Goal: Information Seeking & Learning: Find specific fact

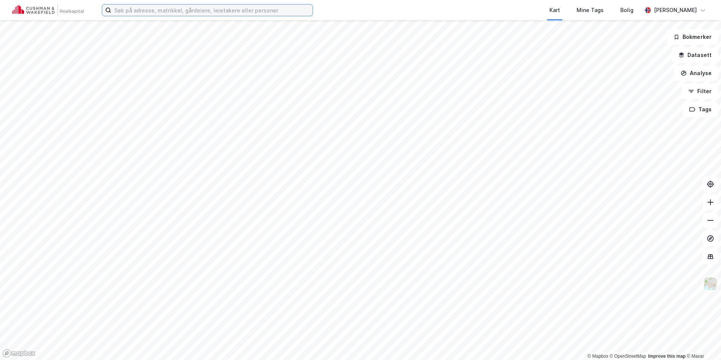
click at [127, 11] on input at bounding box center [211, 10] width 201 height 11
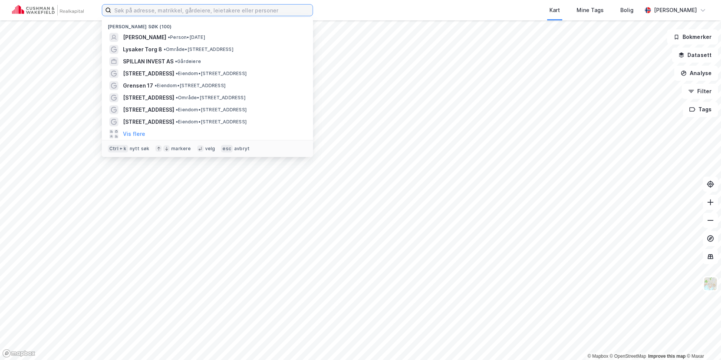
paste input "Grensen 3"
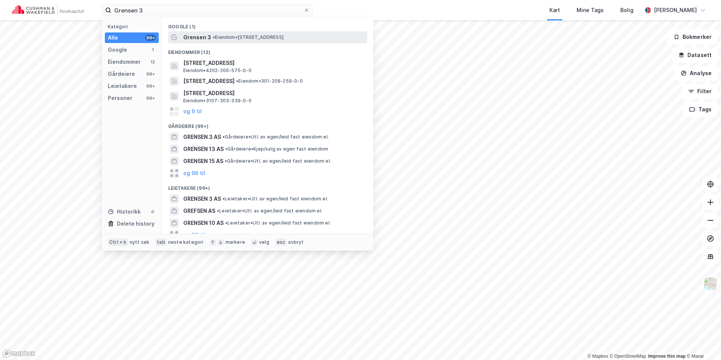
click at [234, 39] on span "• Eiendom • [STREET_ADDRESS]" at bounding box center [248, 37] width 71 height 6
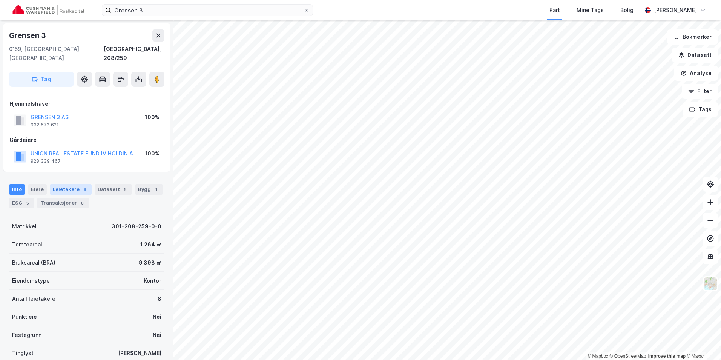
click at [71, 184] on div "Leietakere 8" at bounding box center [71, 189] width 42 height 11
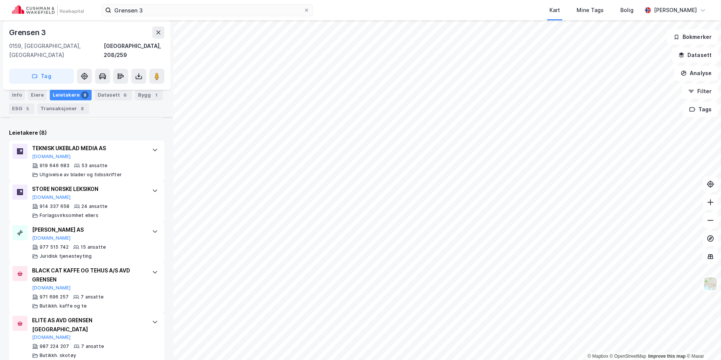
scroll to position [226, 0]
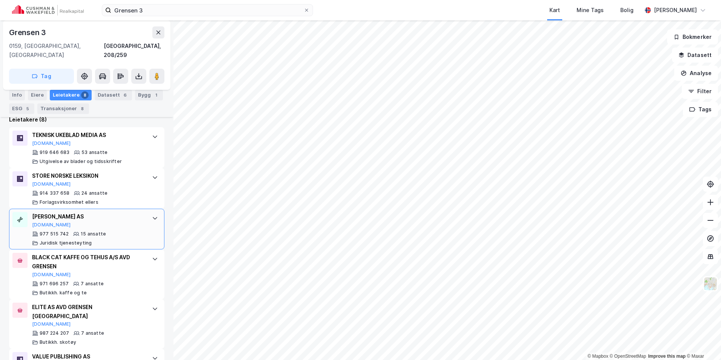
click at [153, 212] on div at bounding box center [155, 218] width 12 height 12
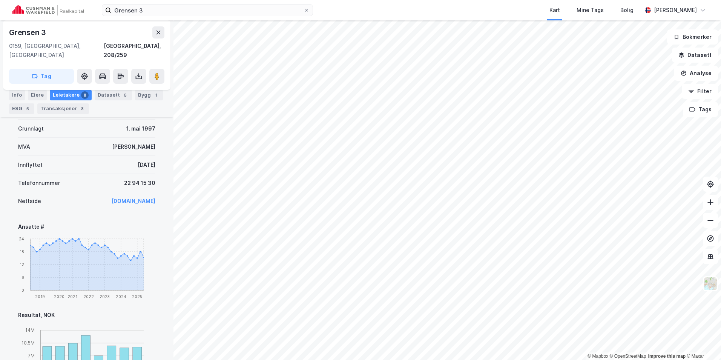
scroll to position [339, 0]
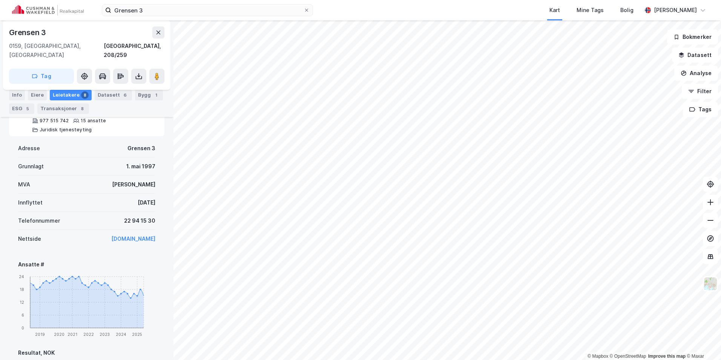
click at [129, 235] on link "[DOMAIN_NAME]" at bounding box center [133, 238] width 44 height 6
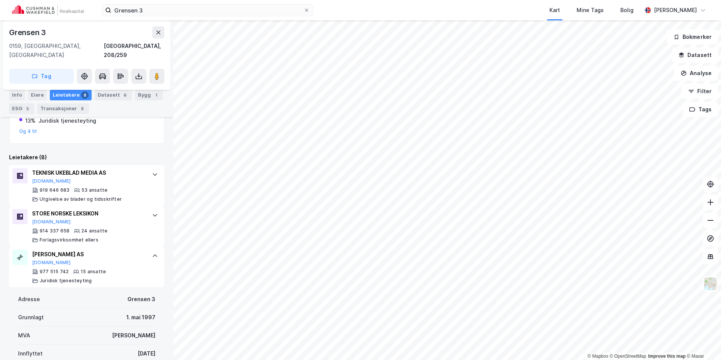
scroll to position [188, 0]
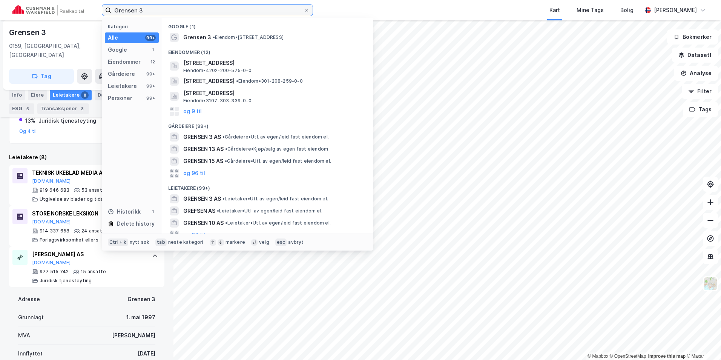
drag, startPoint x: 160, startPoint y: 11, endPoint x: 75, endPoint y: 11, distance: 85.2
click at [75, 11] on div "Grensen 3 Kategori Alle 99+ Google 1 Eiendommer 12 Gårdeiere 99+ Leietakere 99+…" at bounding box center [360, 10] width 721 height 20
paste input "Klaveness AS"
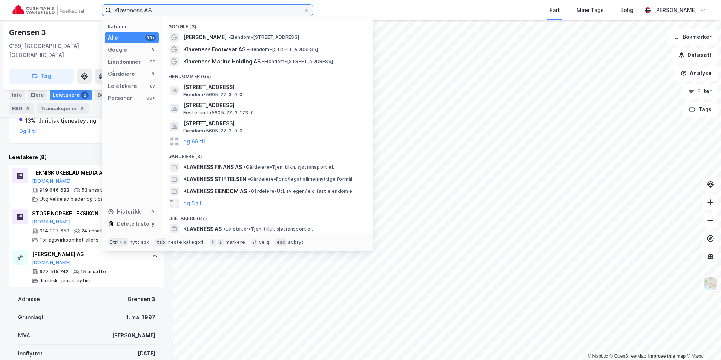
type input "Klaveness AS"
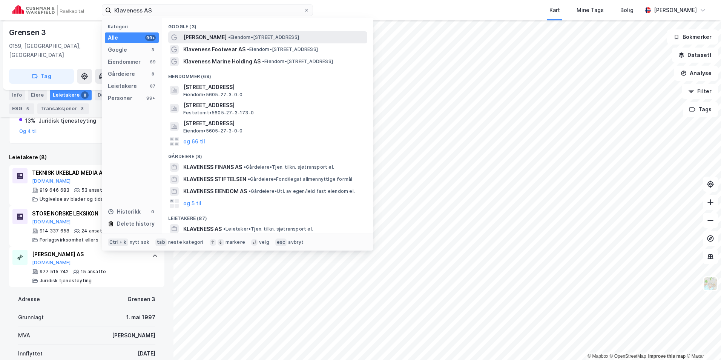
click at [230, 37] on span "•" at bounding box center [229, 37] width 2 height 6
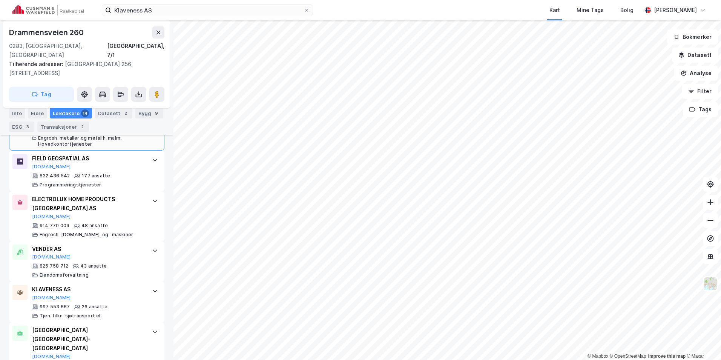
scroll to position [276, 0]
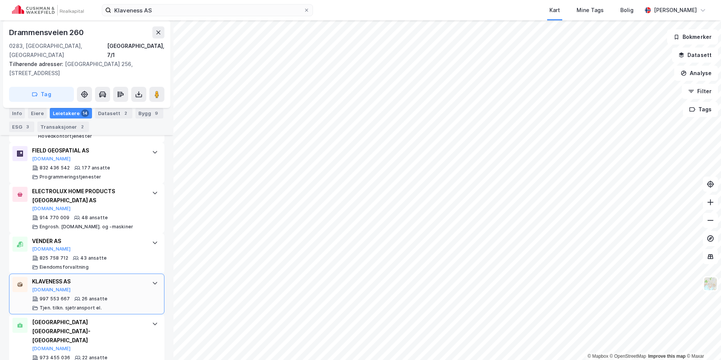
click at [122, 277] on div "KLAVENESS AS" at bounding box center [88, 281] width 112 height 9
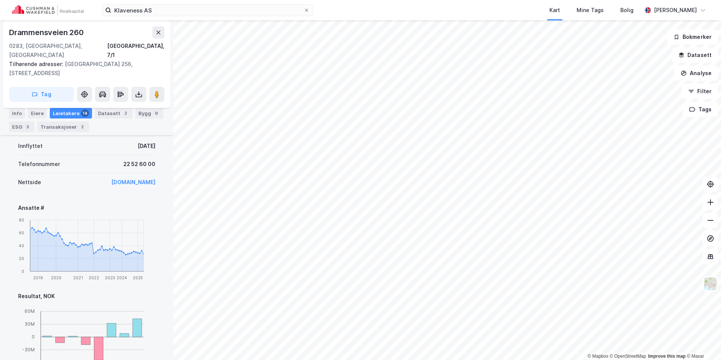
scroll to position [502, 0]
